Goal: Task Accomplishment & Management: Use online tool/utility

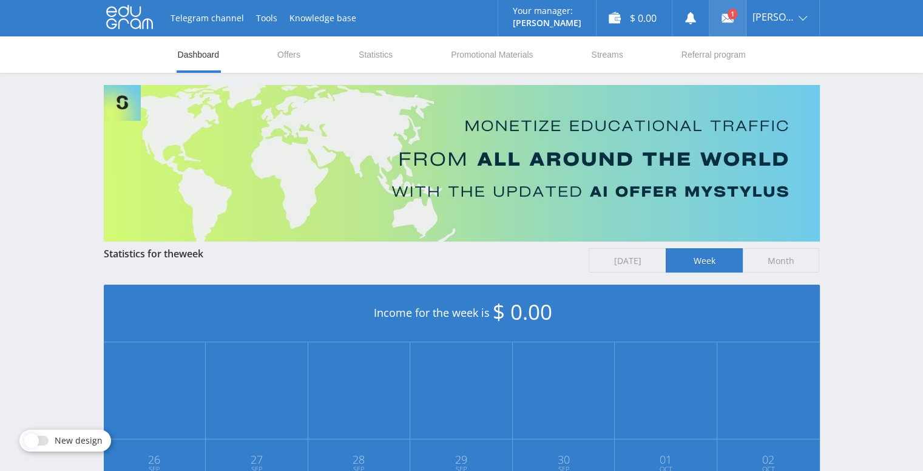
click at [728, 15] on link at bounding box center [727, 18] width 36 height 36
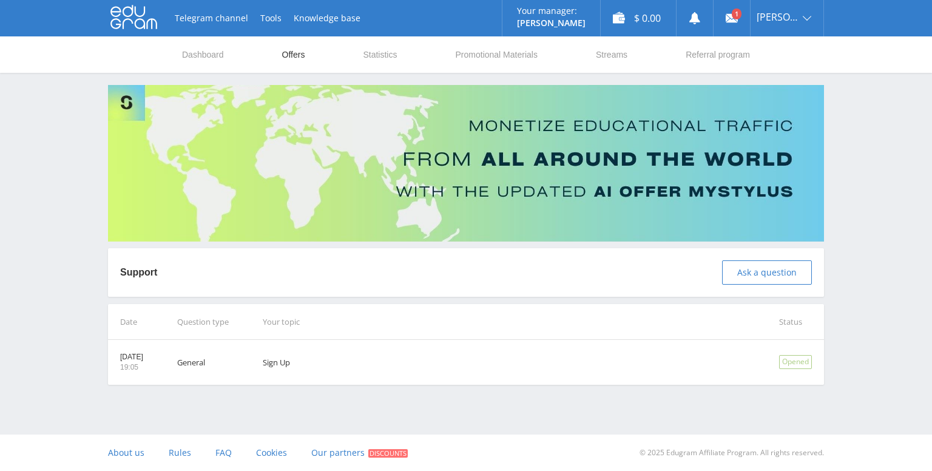
click at [289, 58] on link "Offers" at bounding box center [293, 54] width 25 height 36
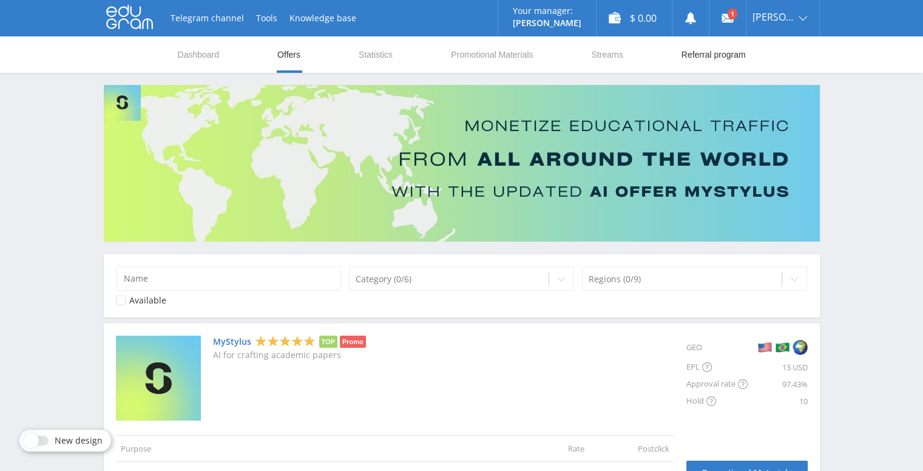
click at [720, 51] on link "Referral program" at bounding box center [713, 54] width 67 height 36
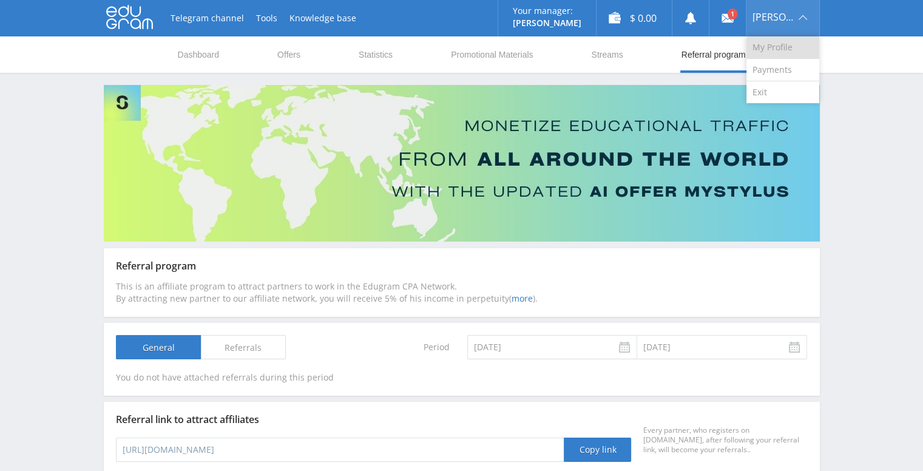
click at [780, 46] on link "My Profile" at bounding box center [782, 47] width 73 height 22
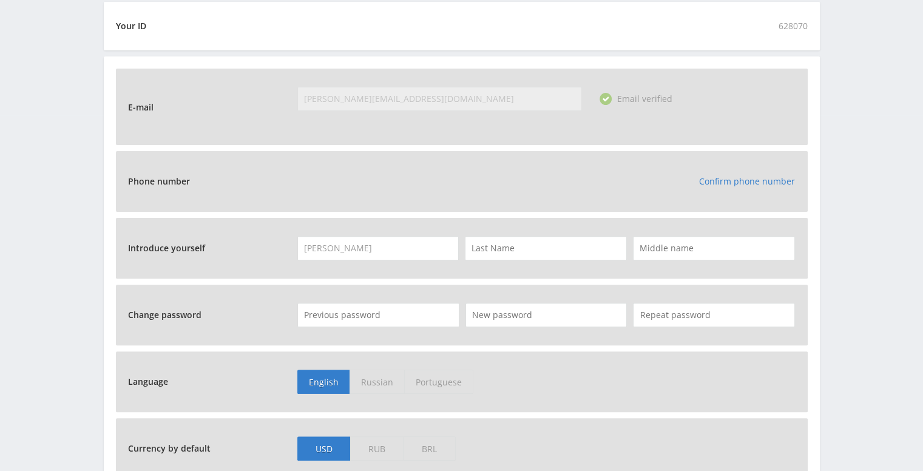
scroll to position [425, 0]
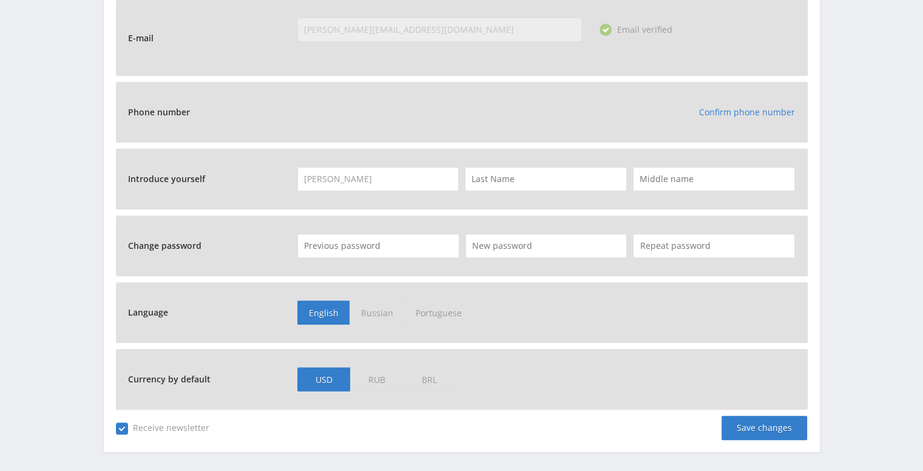
click at [371, 316] on span "Russian" at bounding box center [377, 312] width 55 height 24
click at [0, 0] on input "Russian" at bounding box center [0, 0] width 0 height 0
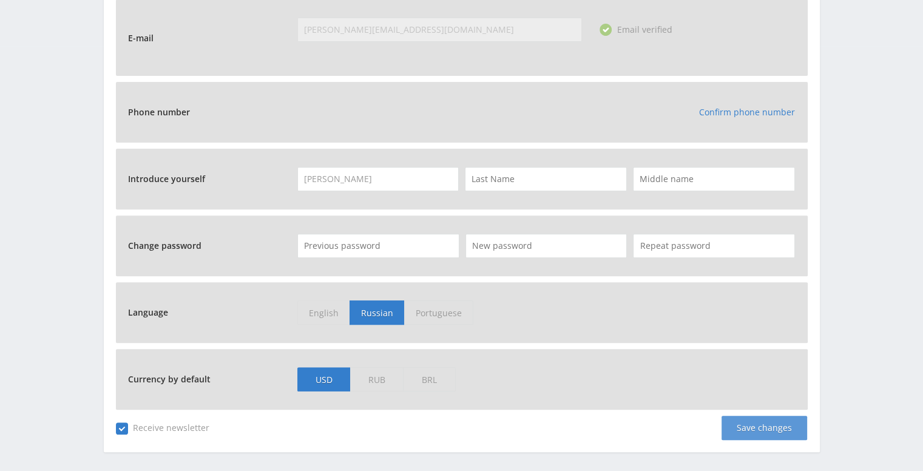
click at [755, 430] on div "Save changes" at bounding box center [765, 428] width 86 height 24
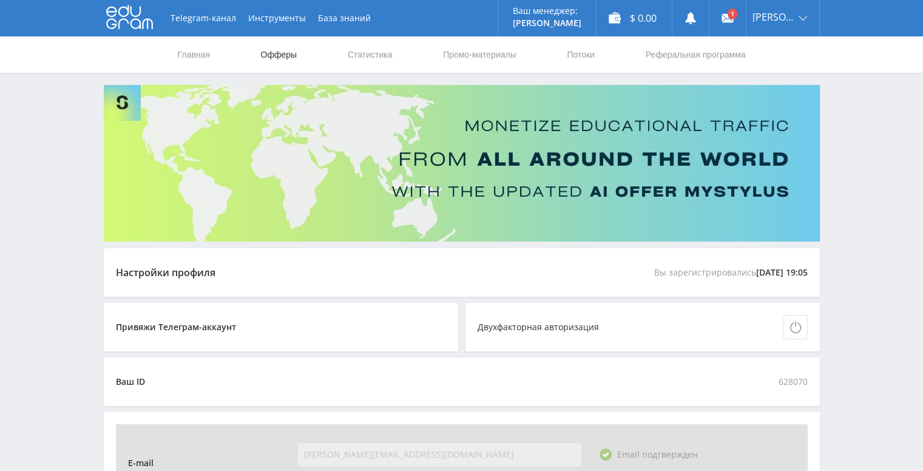
click at [271, 57] on link "Офферы" at bounding box center [279, 54] width 39 height 36
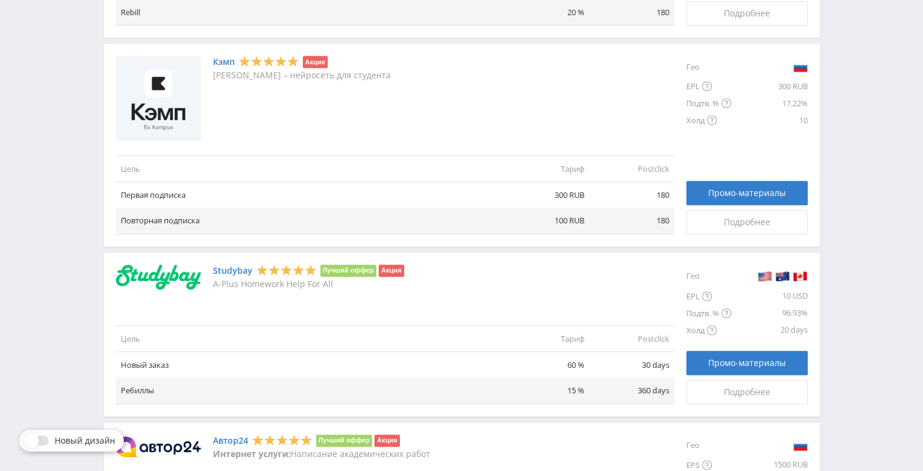
scroll to position [741, 0]
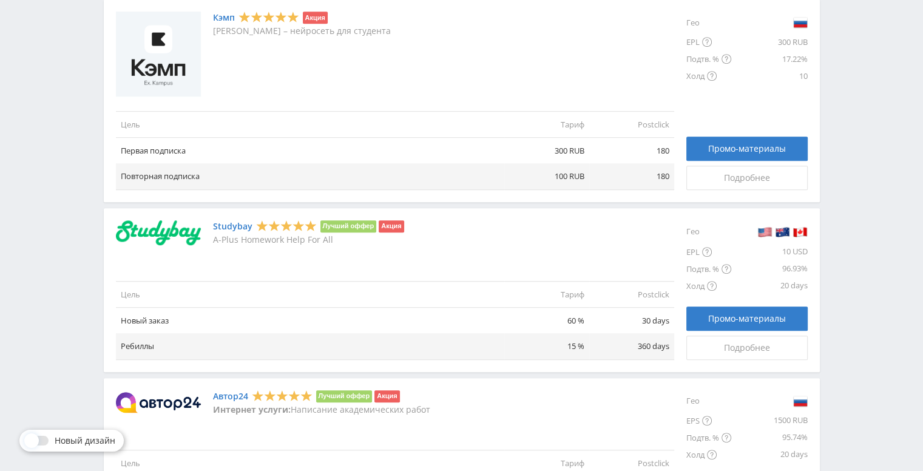
drag, startPoint x: 148, startPoint y: 228, endPoint x: 138, endPoint y: 221, distance: 12.3
click at [138, 221] on img at bounding box center [158, 232] width 85 height 25
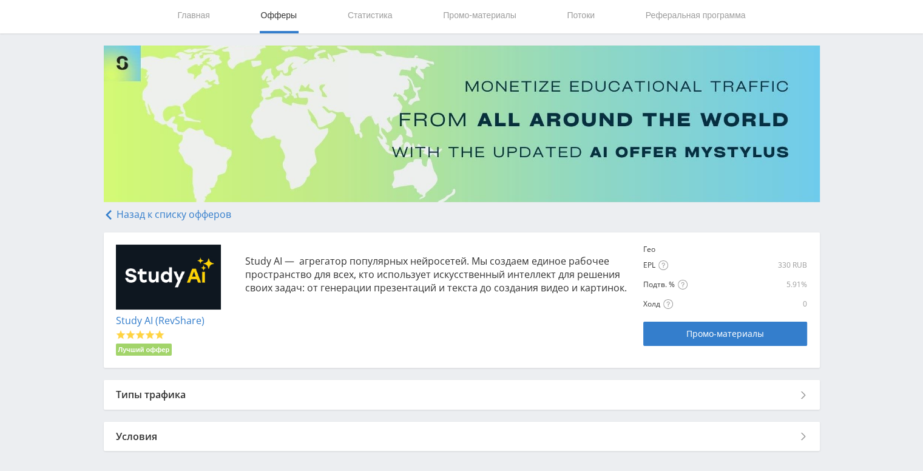
scroll to position [92, 0]
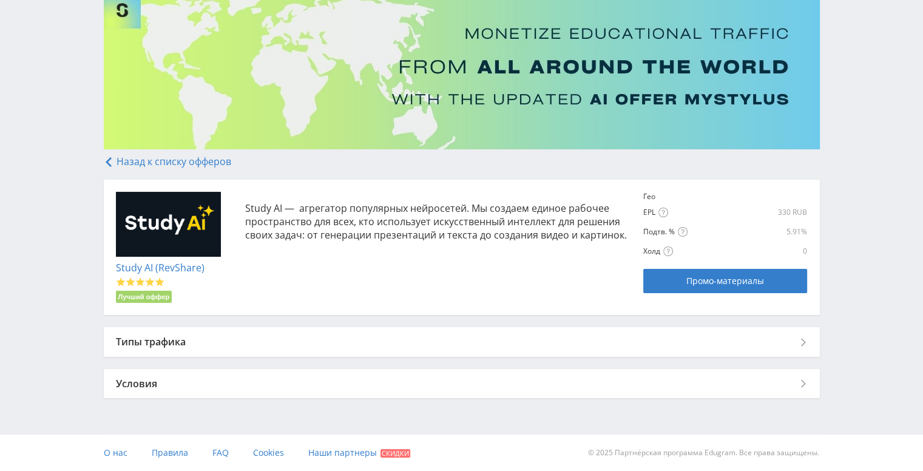
click at [149, 267] on link "Study AI (RevShare)" at bounding box center [160, 267] width 89 height 13
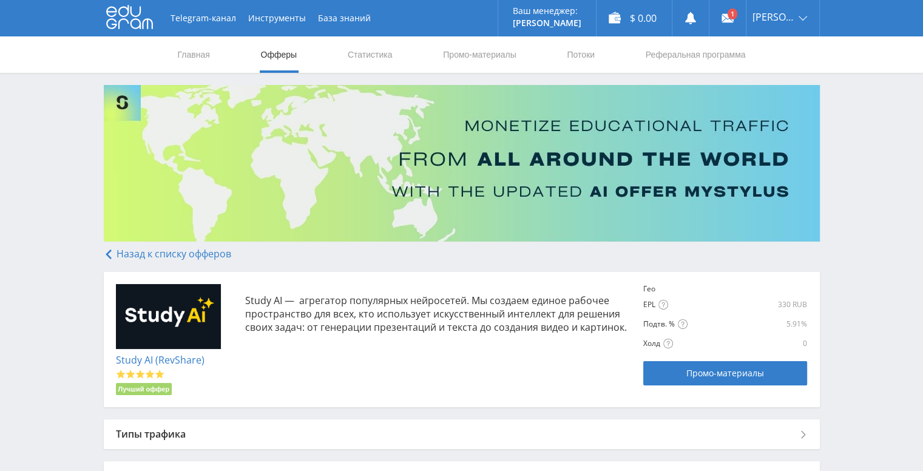
click at [141, 256] on link "Назад к списку офферов" at bounding box center [167, 253] width 127 height 13
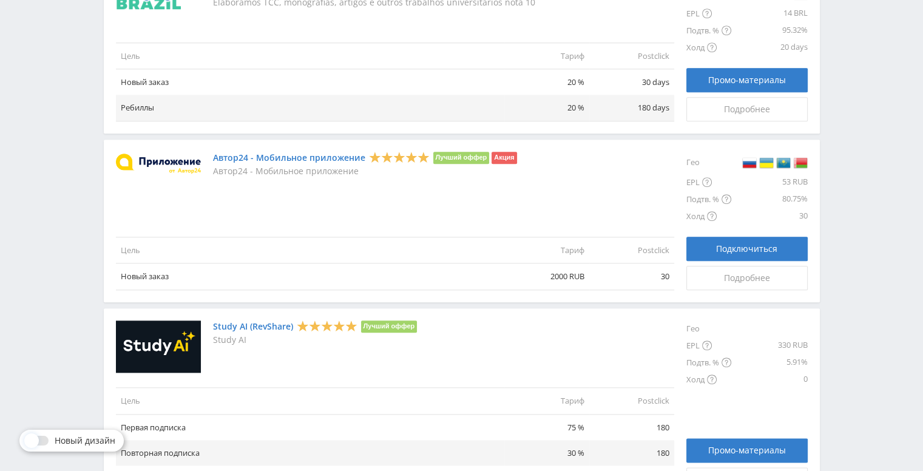
scroll to position [1408, 0]
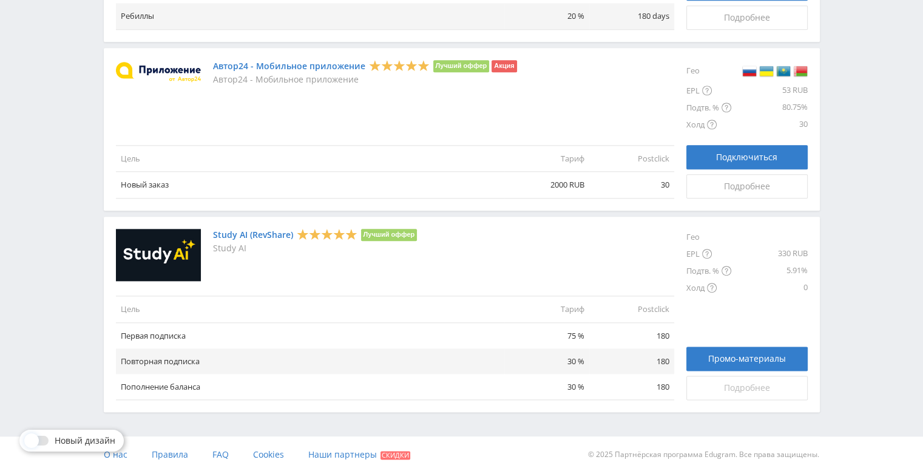
click at [735, 384] on span "Подробнее" at bounding box center [747, 388] width 46 height 10
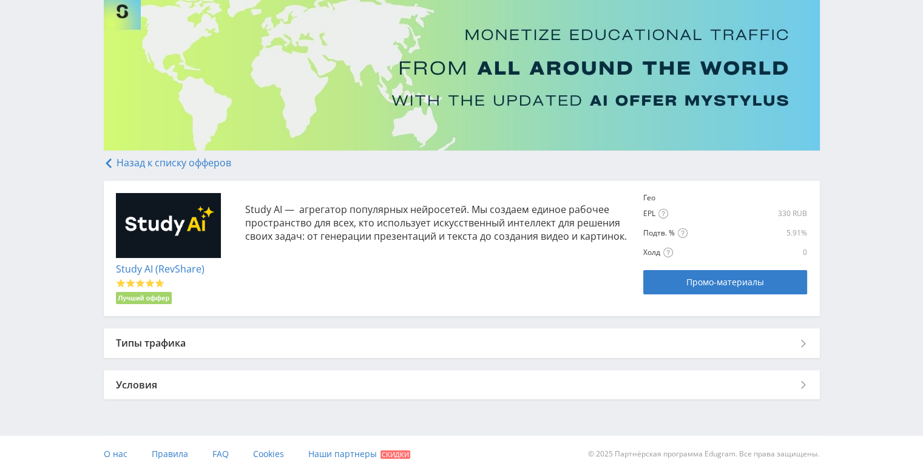
scroll to position [92, 0]
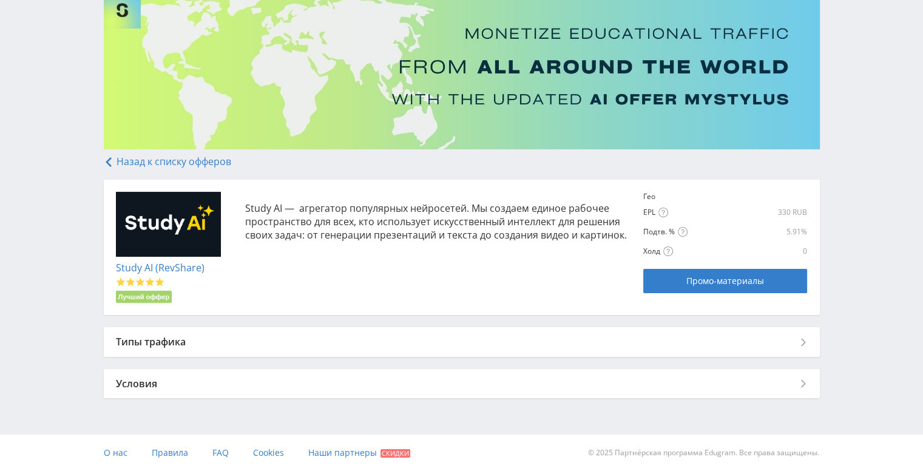
click at [472, 387] on div "Условия" at bounding box center [462, 383] width 716 height 29
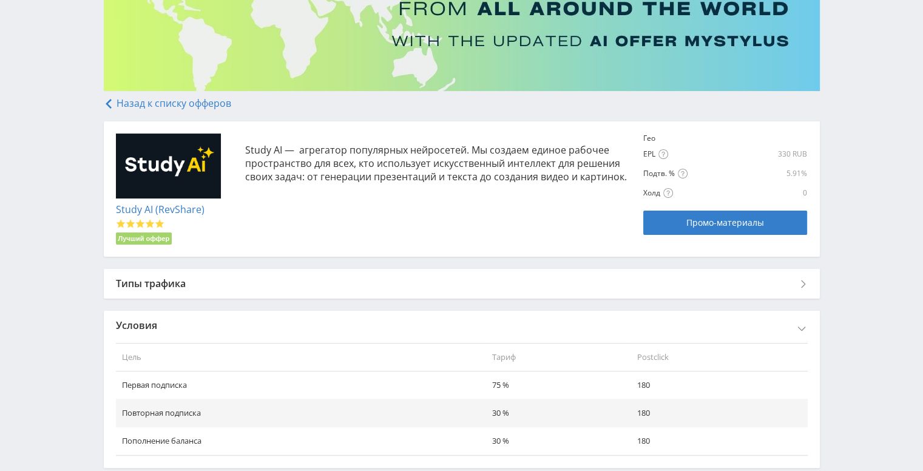
scroll to position [219, 0]
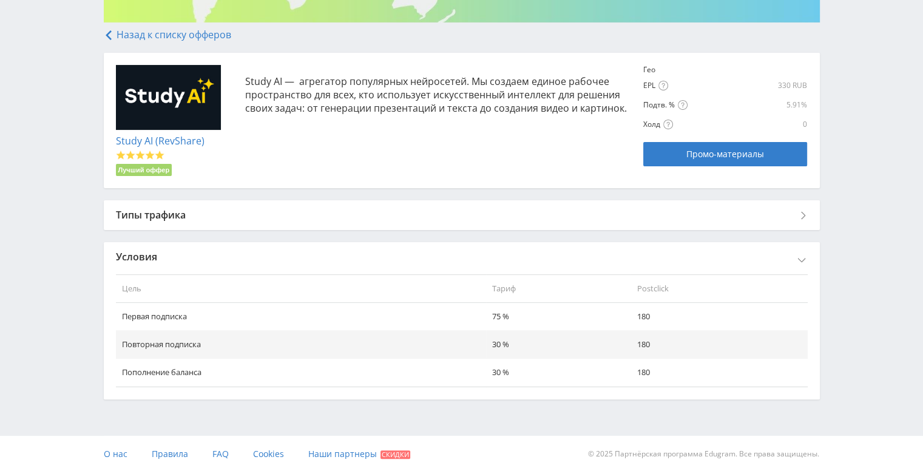
click at [392, 213] on div "Типы трафика" at bounding box center [462, 214] width 716 height 29
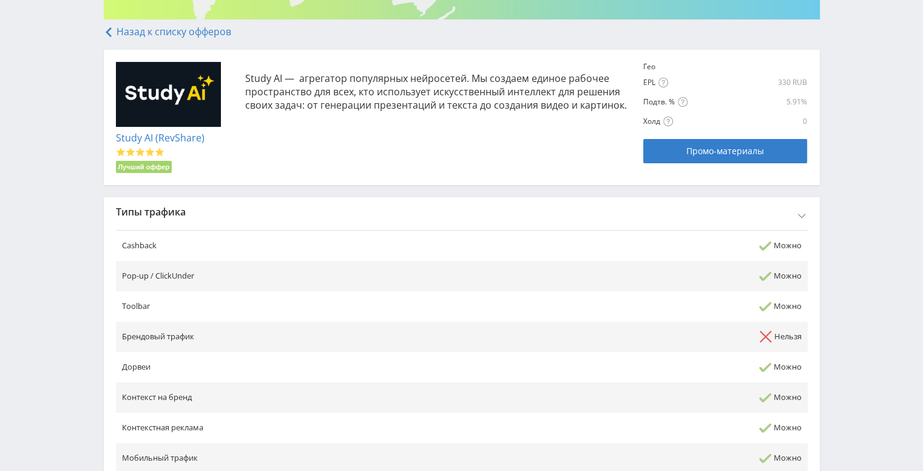
scroll to position [23, 0]
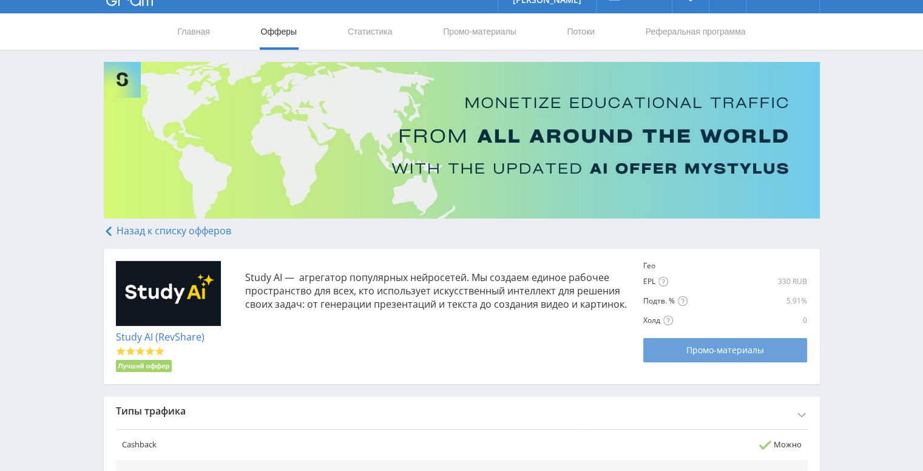
click at [731, 351] on span "Промо-материалы" at bounding box center [725, 350] width 78 height 10
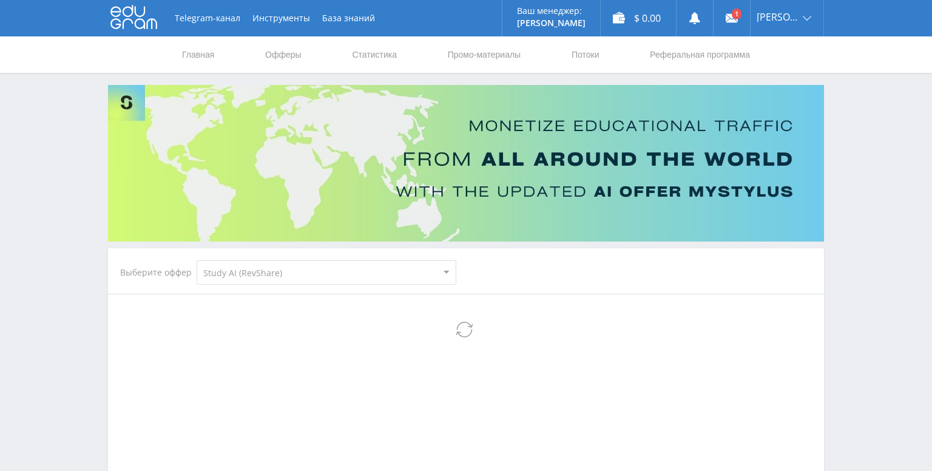
select select "376"
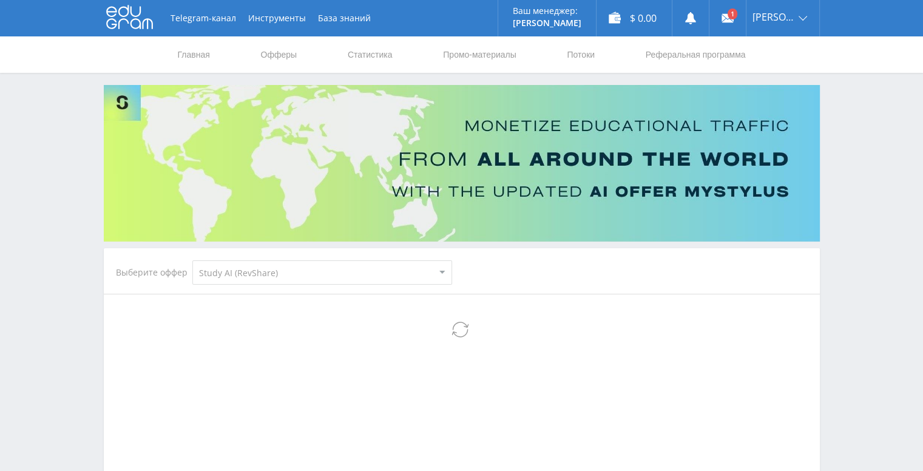
select select "376"
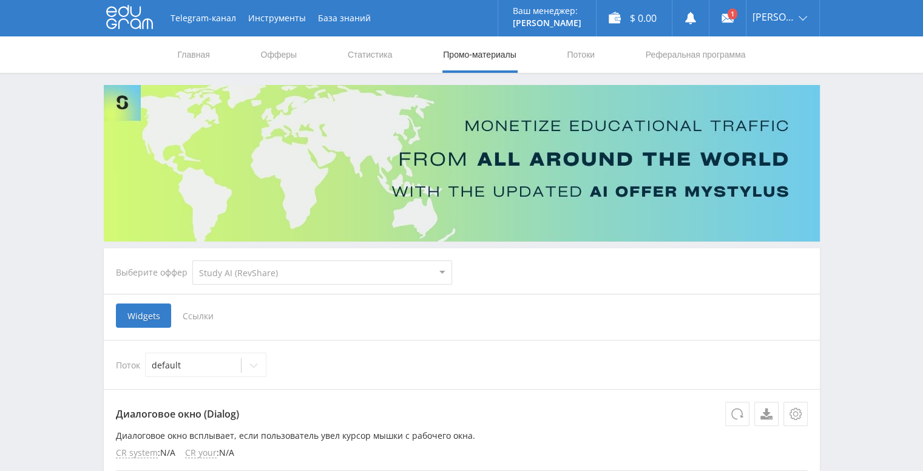
click at [203, 319] on span "Ссылки" at bounding box center [198, 315] width 54 height 24
click at [0, 0] on input "Ссылки" at bounding box center [0, 0] width 0 height 0
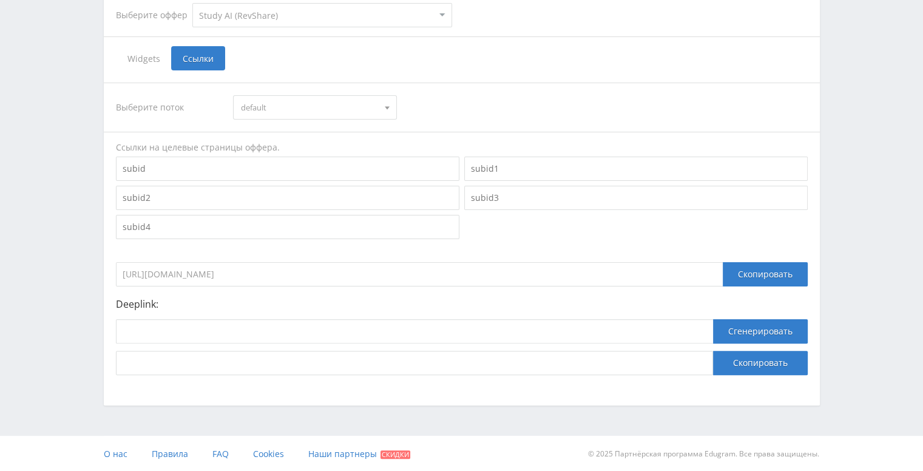
scroll to position [258, 0]
click at [745, 274] on div "Скопировать" at bounding box center [765, 274] width 85 height 24
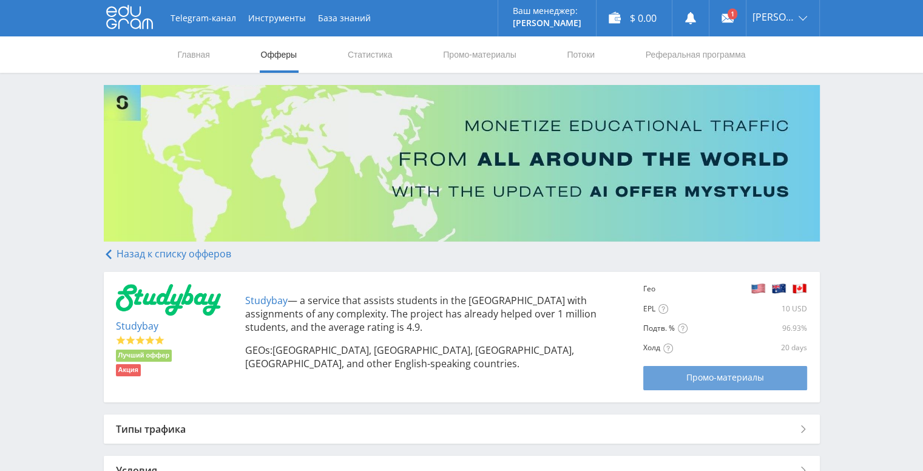
click at [687, 382] on span "Промо-материалы" at bounding box center [725, 378] width 78 height 10
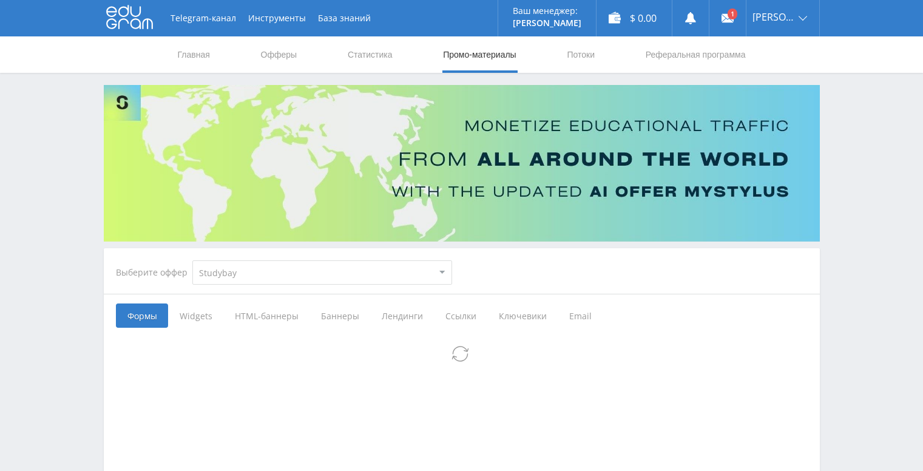
select select "2"
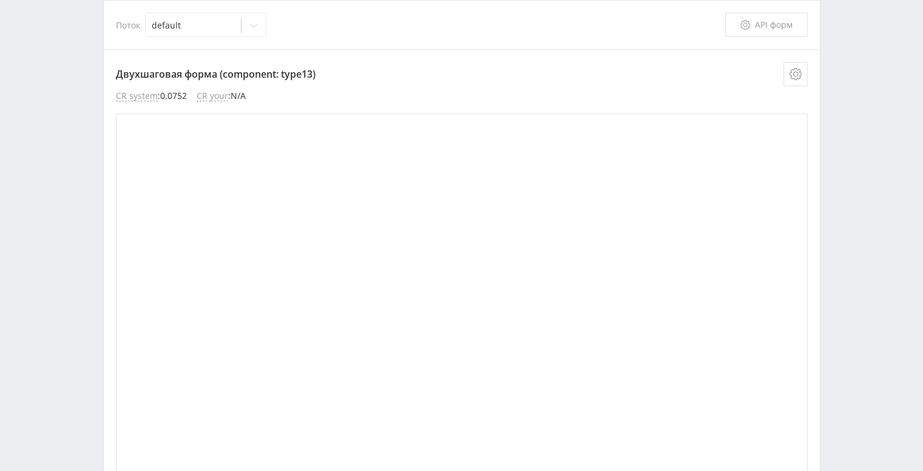
scroll to position [182, 0]
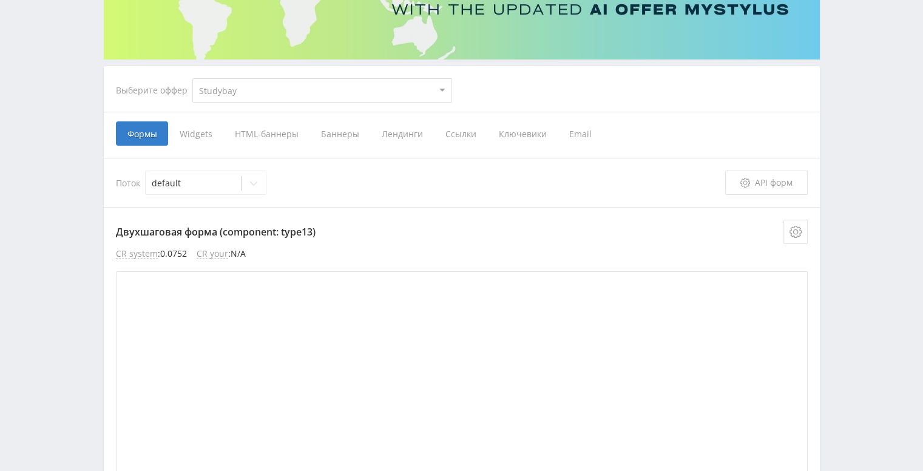
click at [453, 134] on span "Ссылки" at bounding box center [460, 133] width 53 height 24
click at [0, 0] on input "Ссылки" at bounding box center [0, 0] width 0 height 0
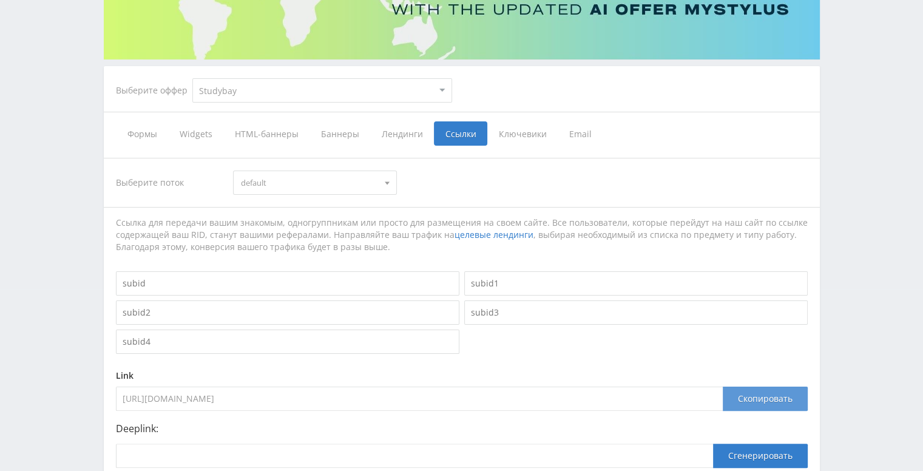
click at [762, 394] on div "Скопировать" at bounding box center [765, 399] width 85 height 24
